Goal: Task Accomplishment & Management: Use online tool/utility

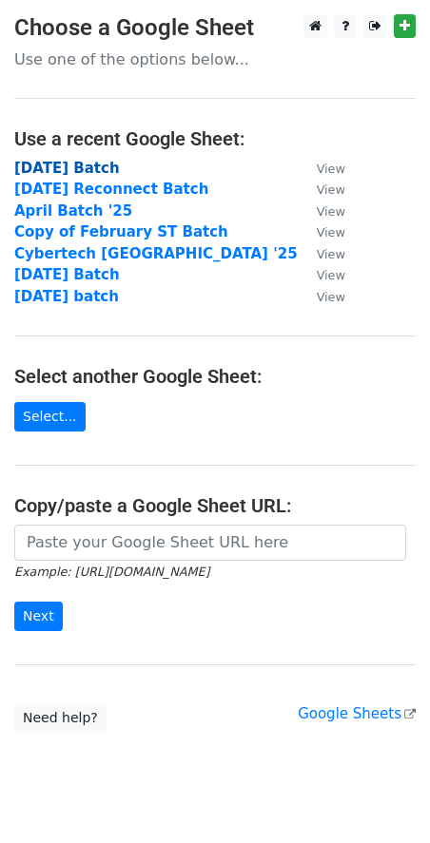
click at [44, 169] on strong "[DATE] Batch" at bounding box center [67, 168] width 106 height 17
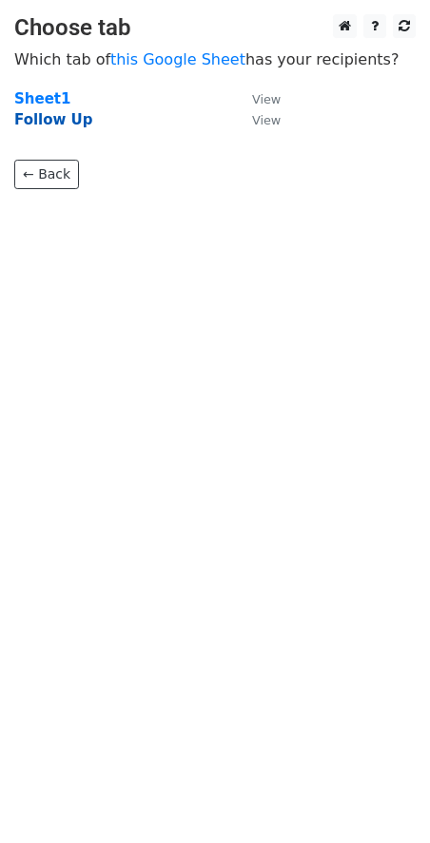
click at [52, 126] on strong "Follow Up" at bounding box center [53, 119] width 79 height 17
